Goal: Information Seeking & Learning: Check status

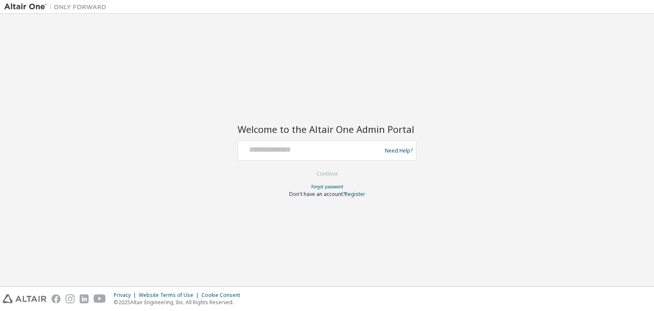
click at [266, 158] on div "Need Help?" at bounding box center [327, 150] width 179 height 20
click at [273, 153] on input "text" at bounding box center [311, 148] width 139 height 12
type input "**********"
click at [332, 168] on button "Continue" at bounding box center [328, 173] width 40 height 13
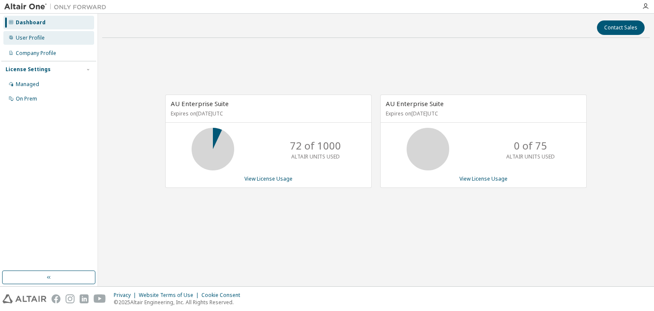
click at [39, 41] on div "User Profile" at bounding box center [48, 38] width 91 height 14
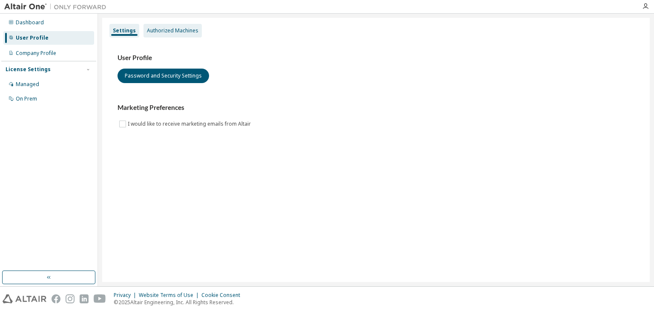
click at [158, 24] on div "Authorized Machines" at bounding box center [173, 31] width 58 height 14
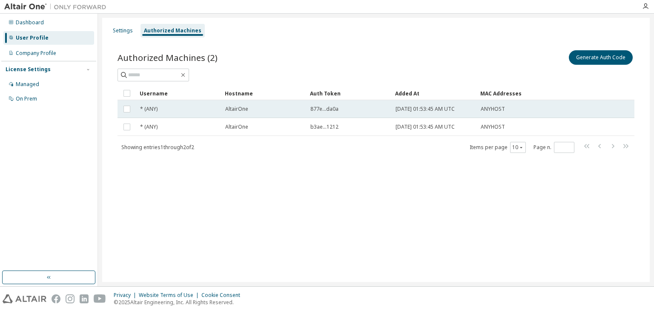
click at [339, 108] on div "877e...da0a" at bounding box center [350, 109] width 78 height 7
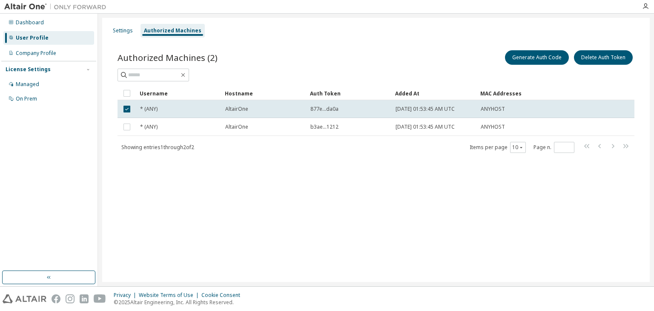
click at [339, 108] on div "877e...da0a" at bounding box center [350, 109] width 78 height 7
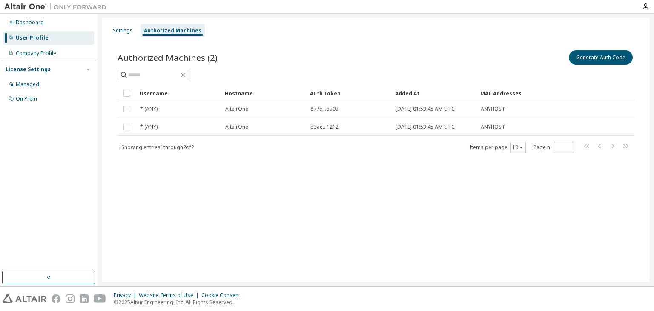
click at [160, 92] on div "Username" at bounding box center [179, 93] width 78 height 14
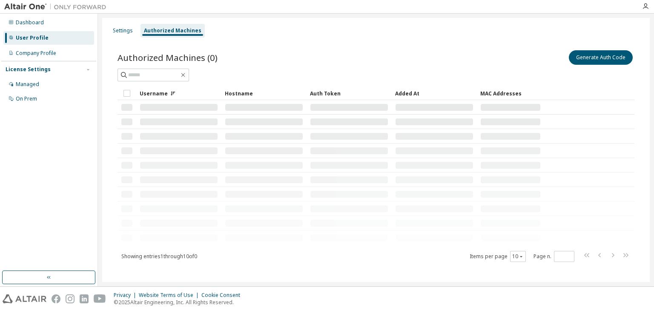
click at [157, 93] on div "Username" at bounding box center [179, 93] width 78 height 14
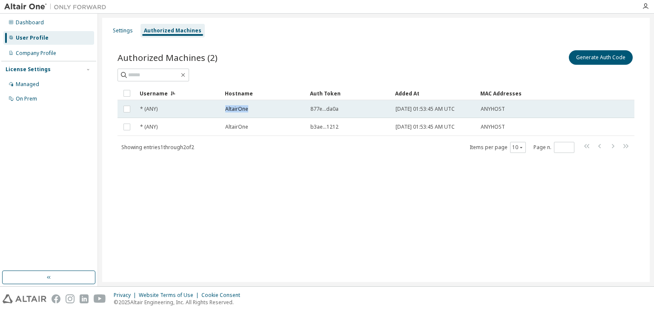
drag, startPoint x: 249, startPoint y: 109, endPoint x: 216, endPoint y: 106, distance: 33.3
click at [216, 106] on tr "* (ANY) AltairOne 877e...da0a 2025-09-07 01:53:45 AM UTC ANYHOST" at bounding box center [376, 109] width 517 height 18
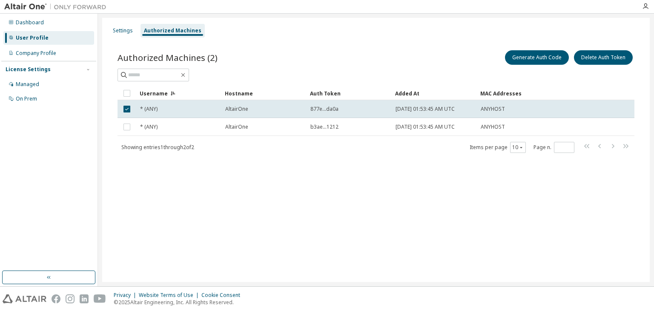
click at [283, 176] on div "Settings Authorized Machines Authorized Machines (2) Generate Auth Code Delete …" at bounding box center [376, 150] width 548 height 264
click at [160, 115] on td "* (ANY)" at bounding box center [178, 109] width 85 height 18
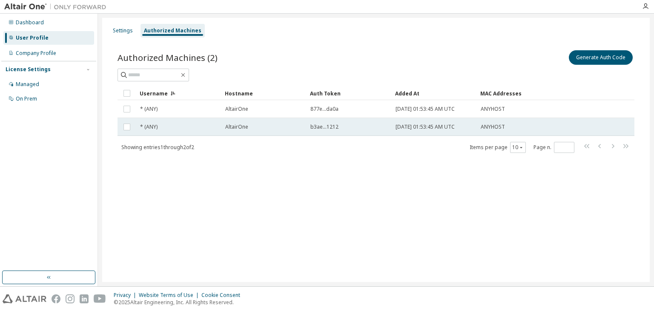
click at [370, 129] on div "b3ae...1212" at bounding box center [350, 127] width 78 height 7
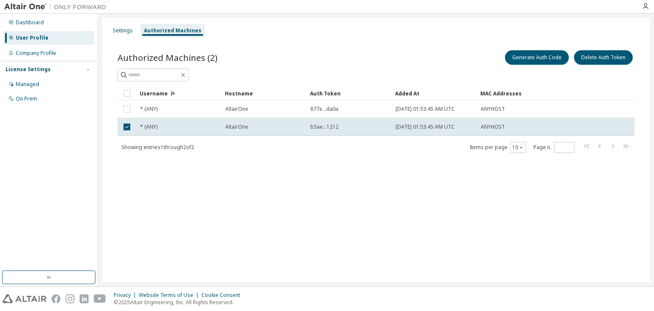
click at [370, 129] on div "b3ae...1212" at bounding box center [350, 127] width 78 height 7
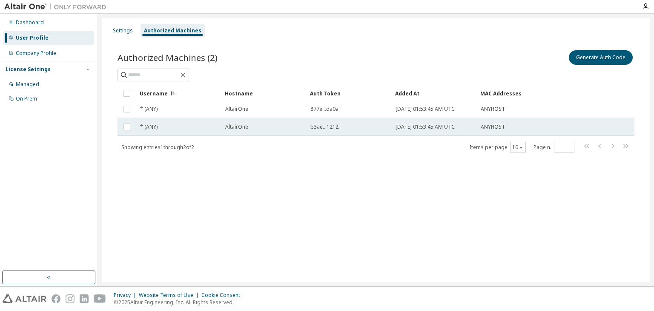
click at [370, 129] on div "b3ae...1212" at bounding box center [350, 127] width 78 height 7
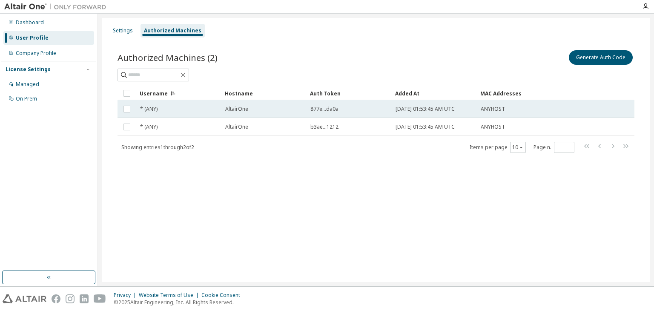
click at [377, 110] on div "877e...da0a" at bounding box center [350, 109] width 78 height 7
click at [424, 106] on span "2025-09-07 01:53:45 AM UTC" at bounding box center [425, 109] width 59 height 7
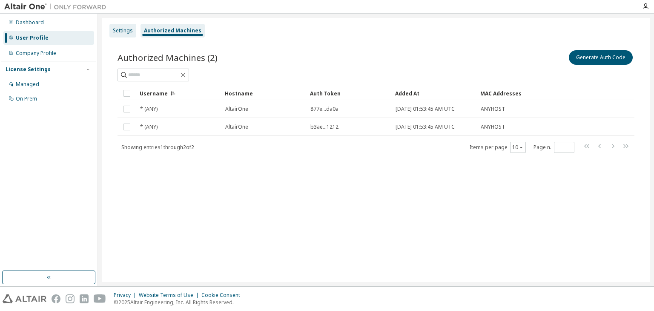
click at [124, 36] on div "Settings" at bounding box center [122, 31] width 27 height 14
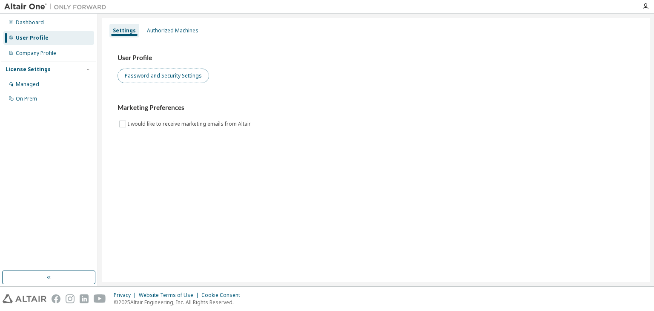
click at [163, 74] on button "Password and Security Settings" at bounding box center [164, 76] width 92 height 14
click at [58, 69] on div "License Settings" at bounding box center [49, 70] width 86 height 8
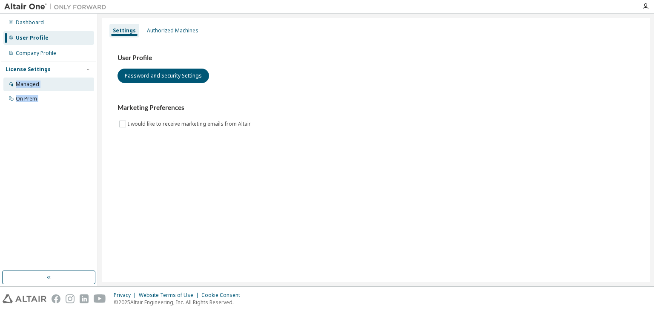
click at [35, 88] on div "Managed" at bounding box center [48, 85] width 91 height 14
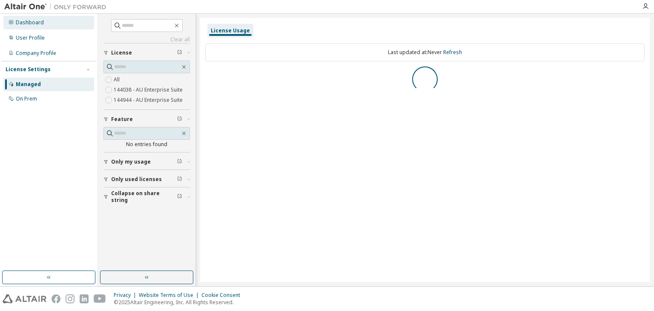
click at [50, 24] on div "Dashboard" at bounding box center [48, 23] width 91 height 14
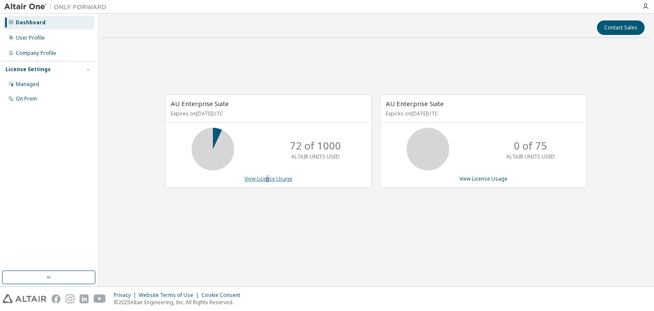
click at [269, 181] on link "View License Usage" at bounding box center [268, 178] width 48 height 7
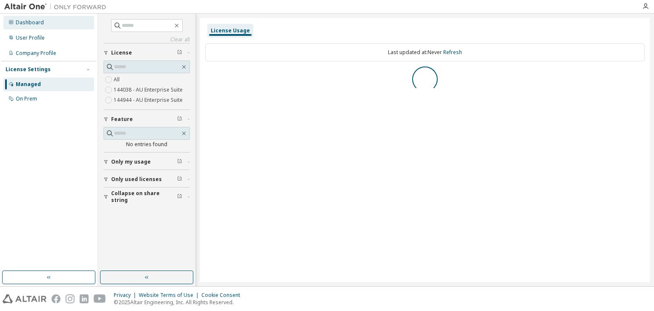
click at [52, 26] on div "Dashboard" at bounding box center [48, 23] width 91 height 14
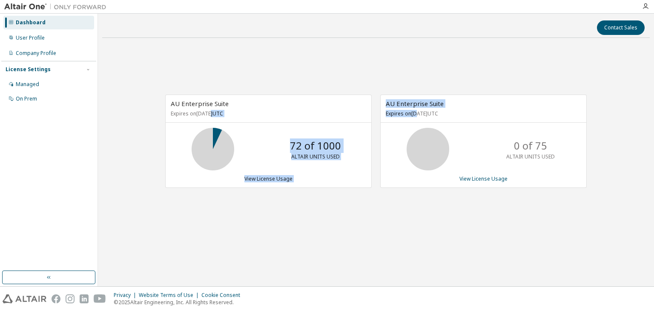
drag, startPoint x: 419, startPoint y: 116, endPoint x: 213, endPoint y: 114, distance: 206.2
click at [213, 114] on div "AU Enterprise Suite Expires on [DATE] UTC 72 of 1000 ALTAIR UNITS USED View Lic…" at bounding box center [372, 146] width 430 height 102
click at [236, 115] on p "Expires on [DATE] UTC" at bounding box center [267, 113] width 193 height 7
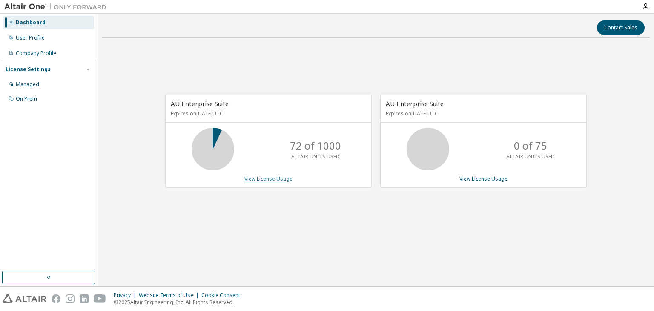
click at [278, 178] on link "View License Usage" at bounding box center [268, 178] width 48 height 7
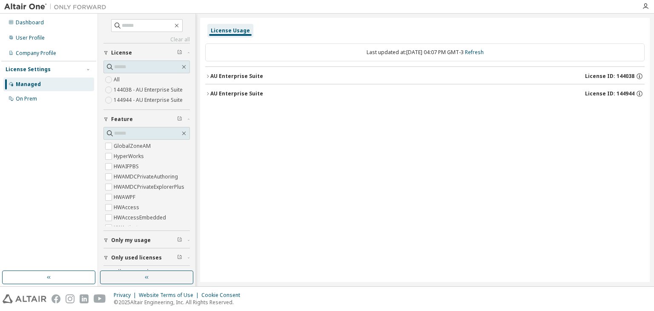
click at [208, 73] on button "AU Enterprise Suite License ID: 144038" at bounding box center [425, 76] width 440 height 19
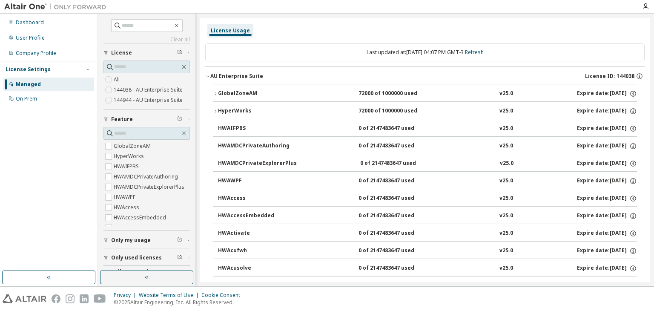
scroll to position [43, 0]
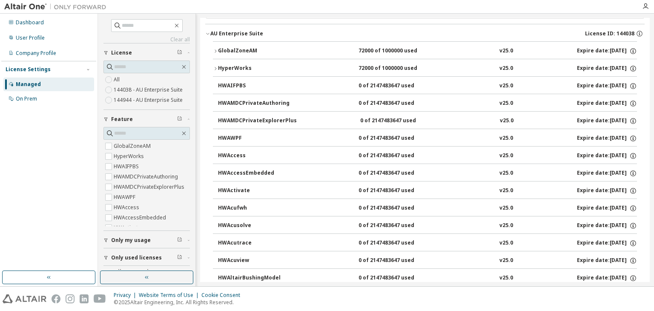
click at [220, 68] on div "HyperWorks" at bounding box center [256, 69] width 77 height 8
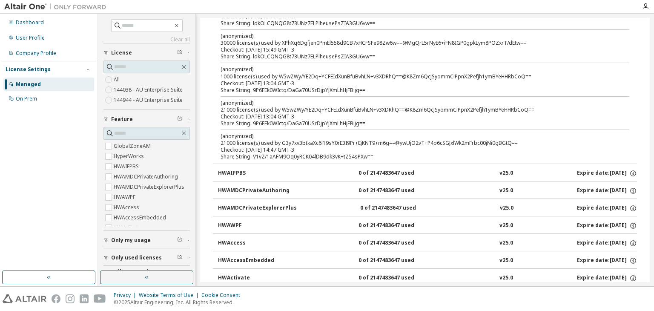
scroll to position [170, 0]
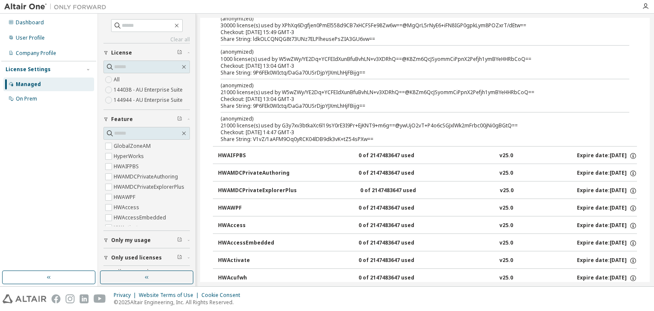
click at [276, 87] on p "(anonymized)" at bounding box center [415, 85] width 388 height 7
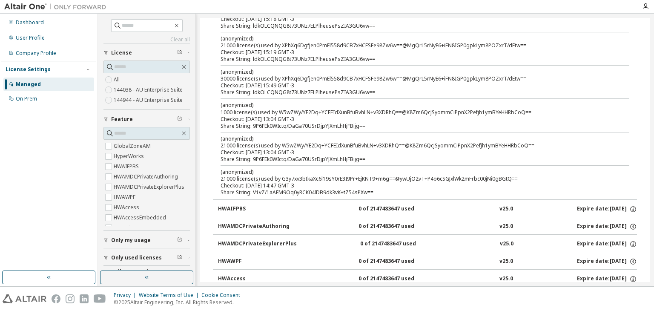
scroll to position [0, 0]
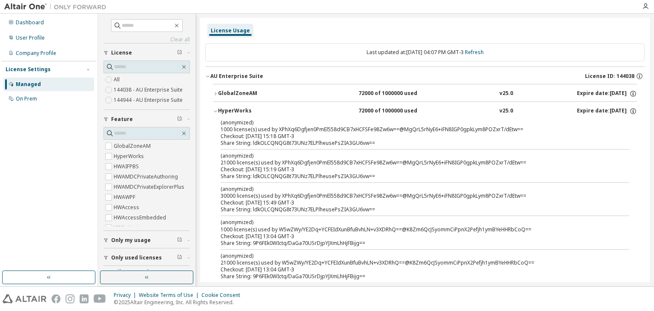
click at [220, 114] on div "HyperWorks" at bounding box center [256, 111] width 77 height 8
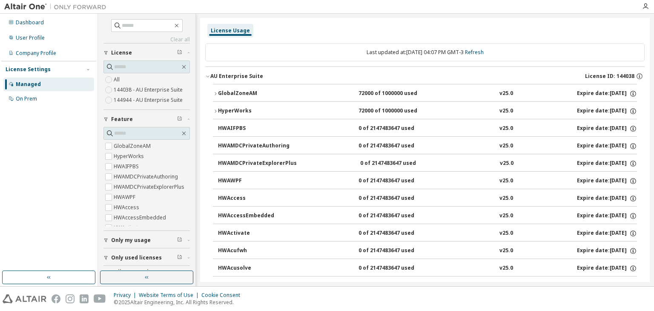
click at [398, 12] on div at bounding box center [374, 6] width 526 height 13
